Goal: Navigation & Orientation: Find specific page/section

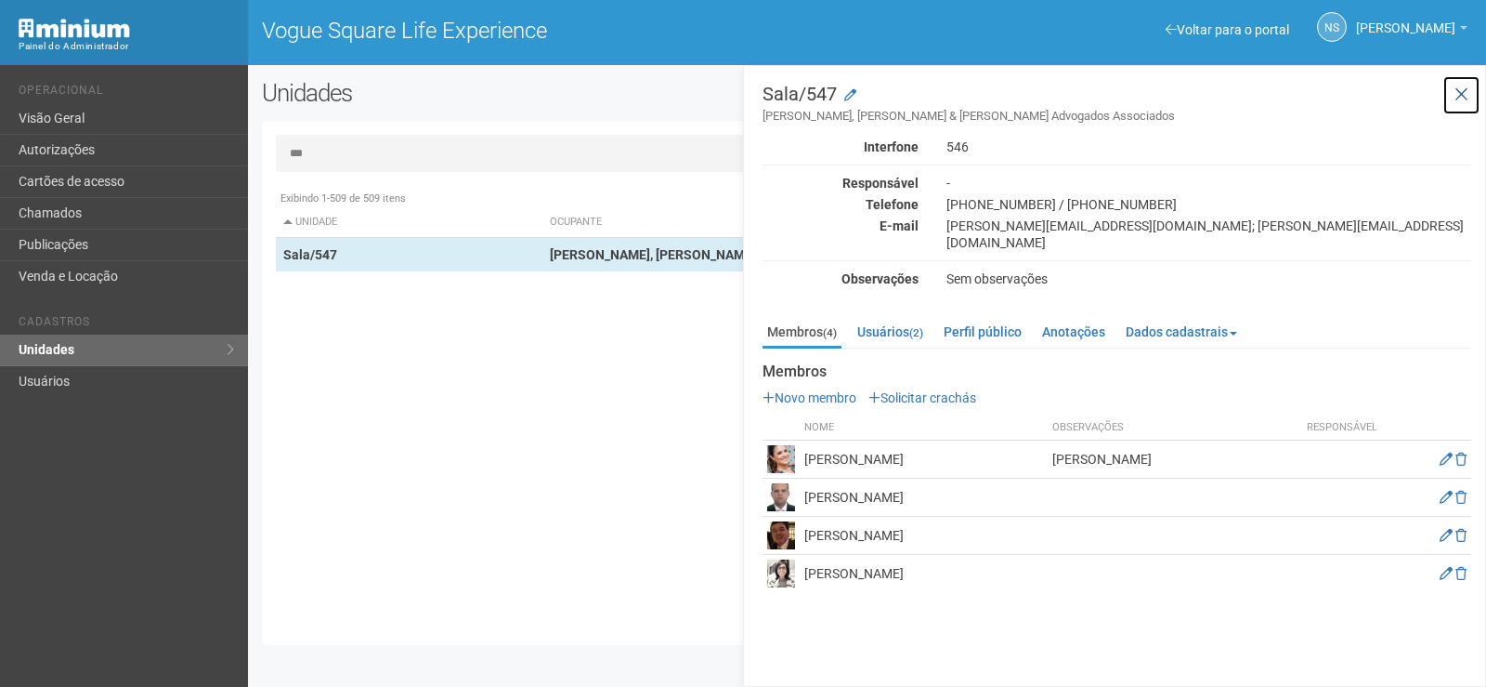
click at [1463, 100] on icon at bounding box center [1462, 94] width 14 height 19
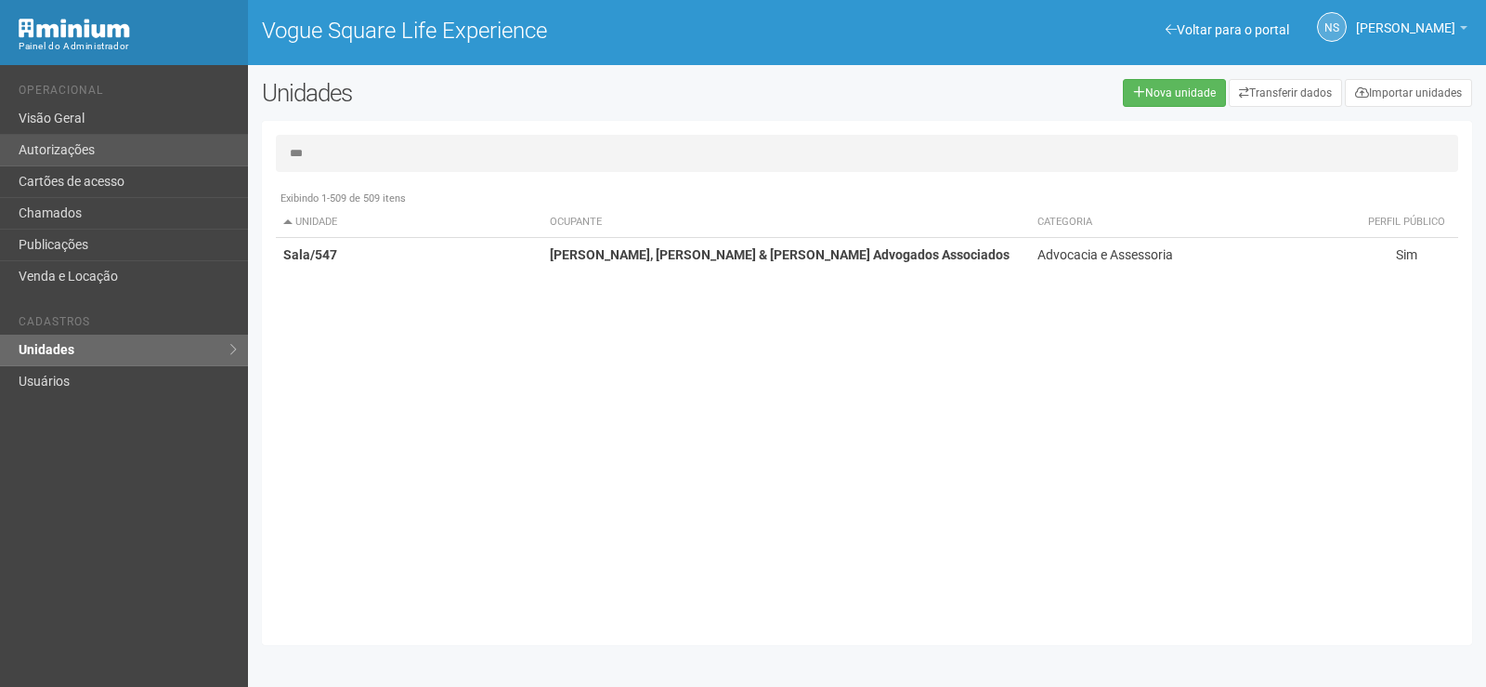
drag, startPoint x: 321, startPoint y: 157, endPoint x: 157, endPoint y: 139, distance: 164.5
click at [167, 139] on div "Voltar para o portal Operacional Visão Geral Autorizações Cartões de acesso Cha…" at bounding box center [743, 376] width 1486 height 622
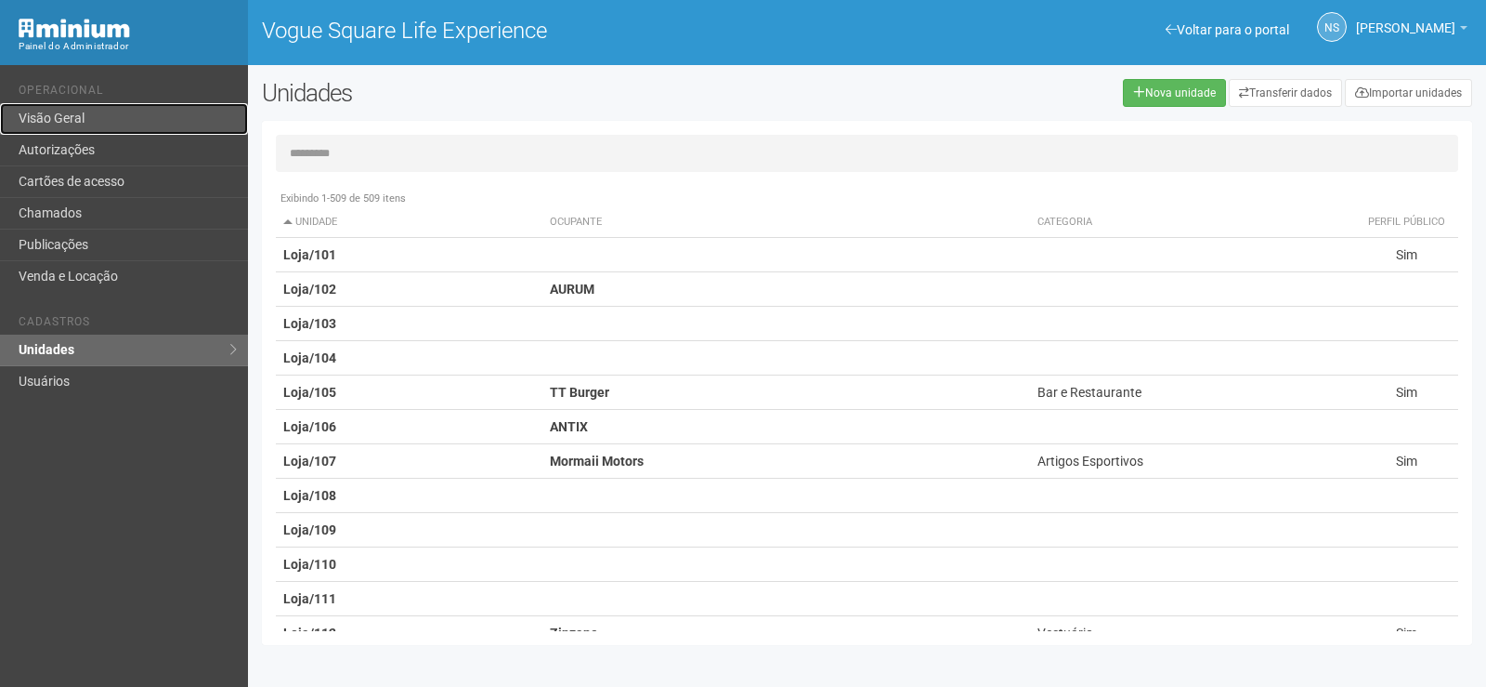
click at [53, 121] on link "Visão Geral" at bounding box center [124, 119] width 248 height 32
